Goal: Transaction & Acquisition: Book appointment/travel/reservation

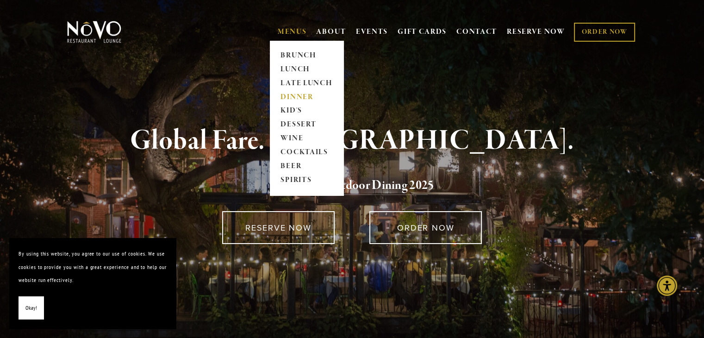
click at [285, 95] on link "DINNER" at bounding box center [307, 97] width 58 height 14
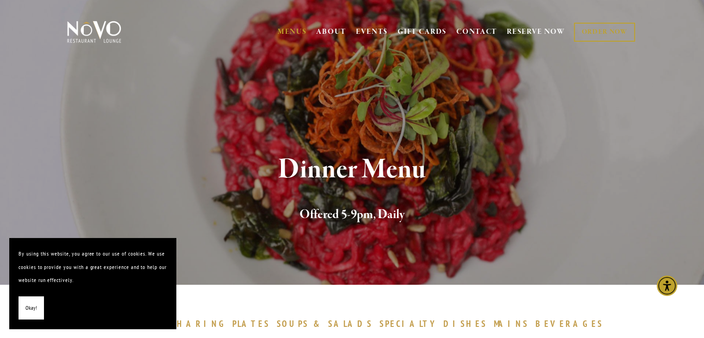
drag, startPoint x: 710, startPoint y: 33, endPoint x: 711, endPoint y: -40, distance: 73.2
click at [529, 28] on link "RESERVE NOW" at bounding box center [536, 32] width 58 height 18
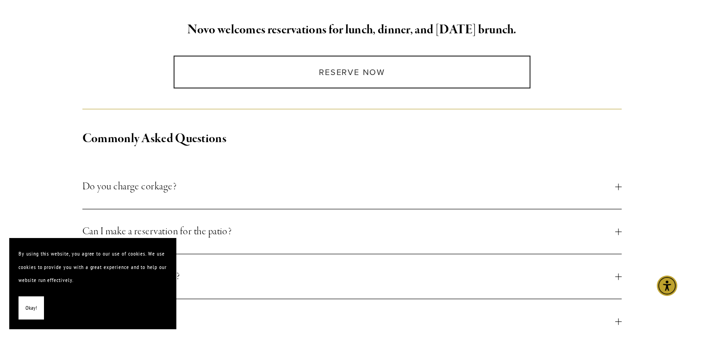
scroll to position [185, 0]
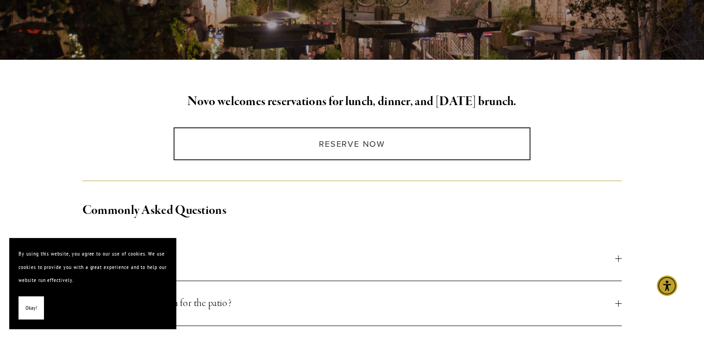
drag, startPoint x: 707, startPoint y: 49, endPoint x: 711, endPoint y: 86, distance: 37.2
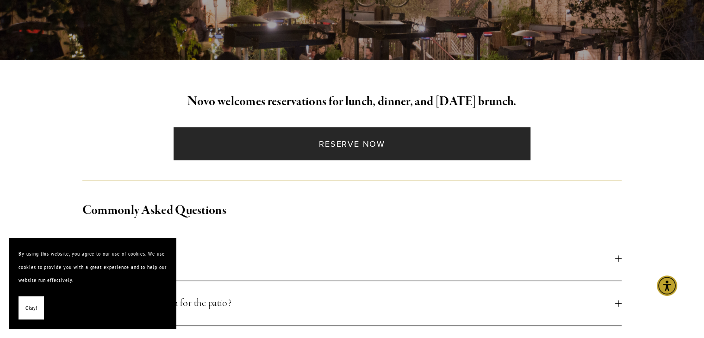
click at [355, 139] on link "Reserve Now" at bounding box center [352, 143] width 357 height 33
